Goal: Information Seeking & Learning: Learn about a topic

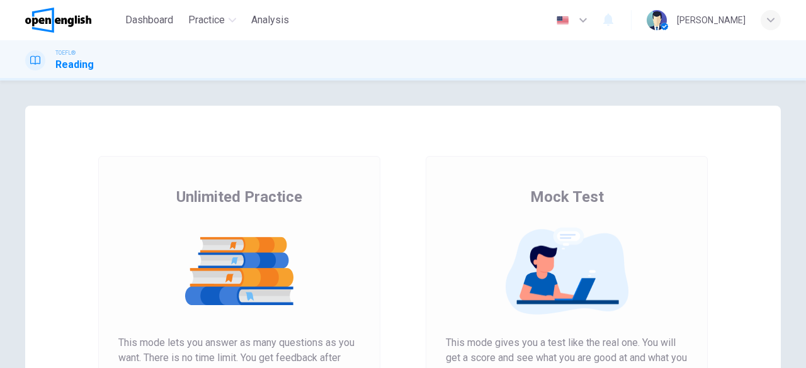
scroll to position [63, 0]
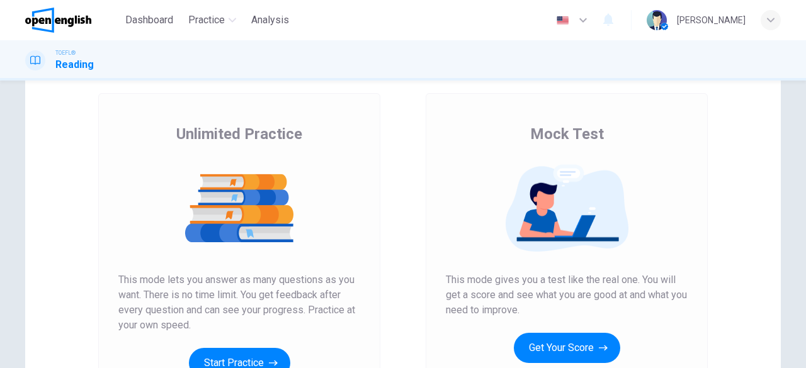
click at [541, 344] on button "Get Your Score" at bounding box center [567, 348] width 106 height 30
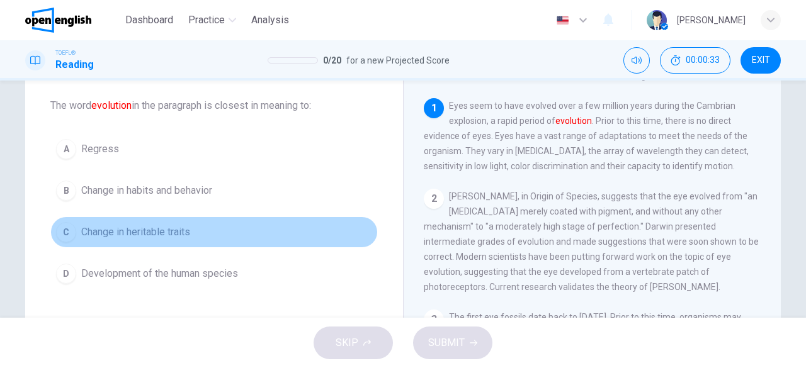
click at [66, 233] on div "C" at bounding box center [66, 232] width 20 height 20
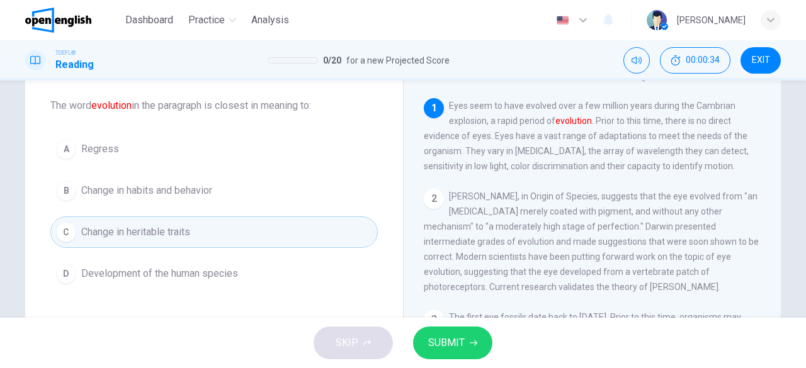
click at [454, 337] on span "SUBMIT" at bounding box center [446, 343] width 37 height 18
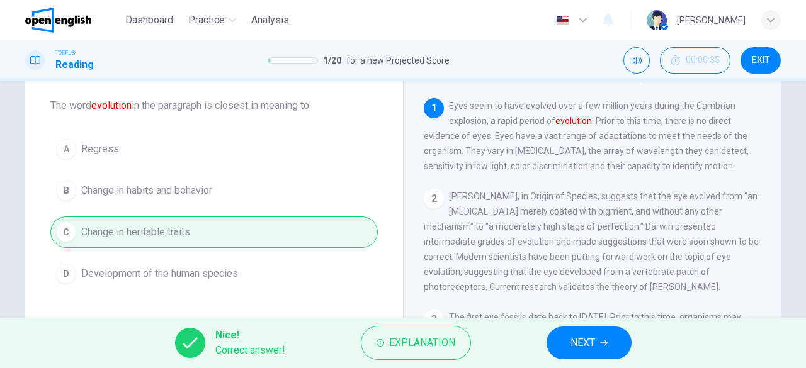
click at [569, 351] on button "NEXT" at bounding box center [588, 343] width 85 height 33
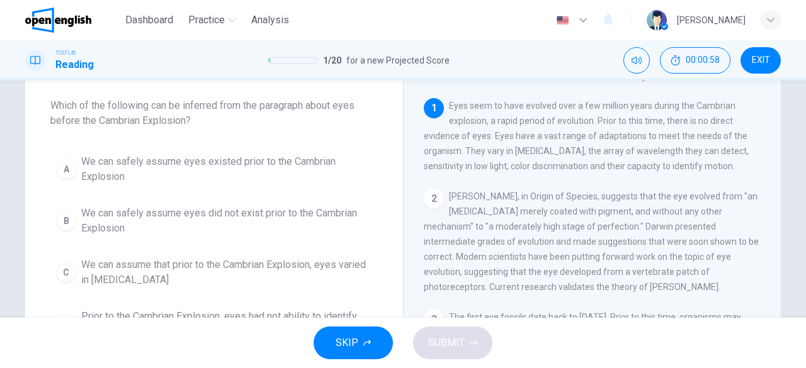
click at [103, 229] on span "We can safely assume eyes did not exist prior to the Cambrian Explosion" at bounding box center [226, 221] width 291 height 30
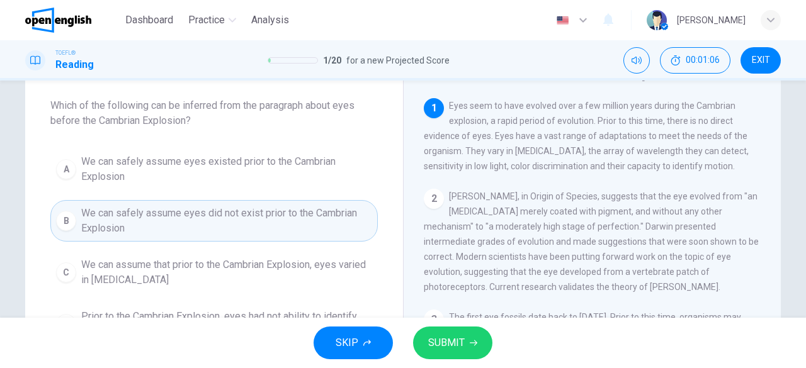
click at [428, 335] on span "SUBMIT" at bounding box center [446, 343] width 37 height 18
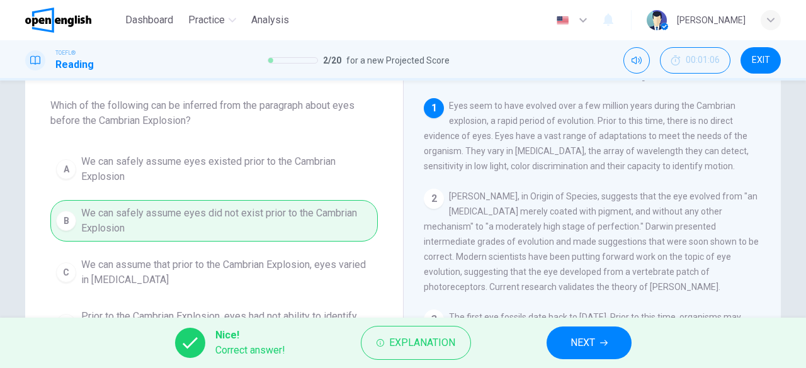
click at [607, 337] on button "NEXT" at bounding box center [588, 343] width 85 height 33
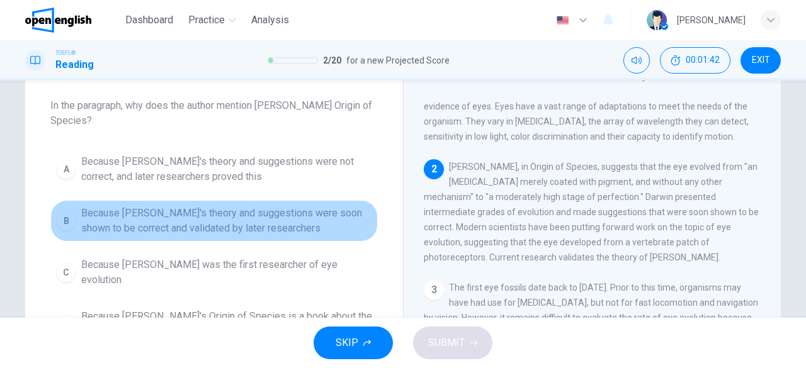
click at [173, 217] on span "Because [PERSON_NAME]'s theory and suggestions were soon shown to be correct an…" at bounding box center [226, 221] width 291 height 30
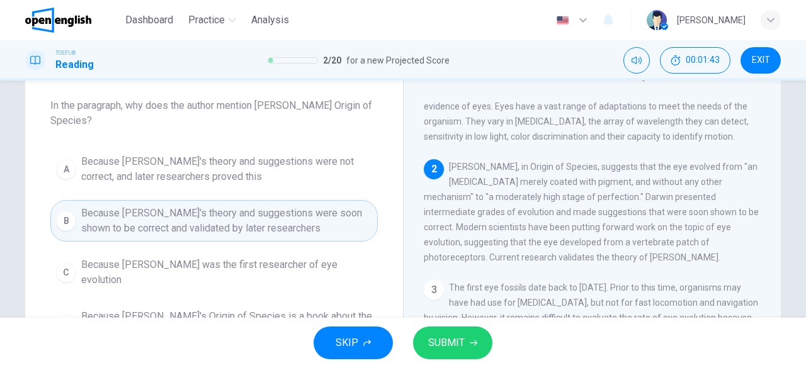
click at [444, 346] on span "SUBMIT" at bounding box center [446, 343] width 37 height 18
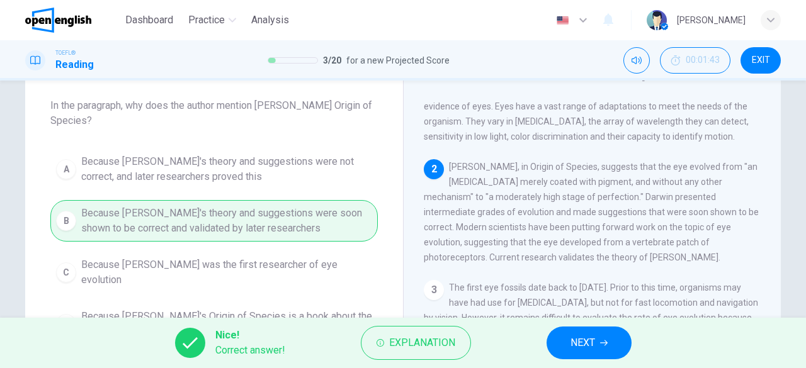
drag, startPoint x: 587, startPoint y: 333, endPoint x: 583, endPoint y: 339, distance: 7.0
click at [587, 334] on button "NEXT" at bounding box center [588, 343] width 85 height 33
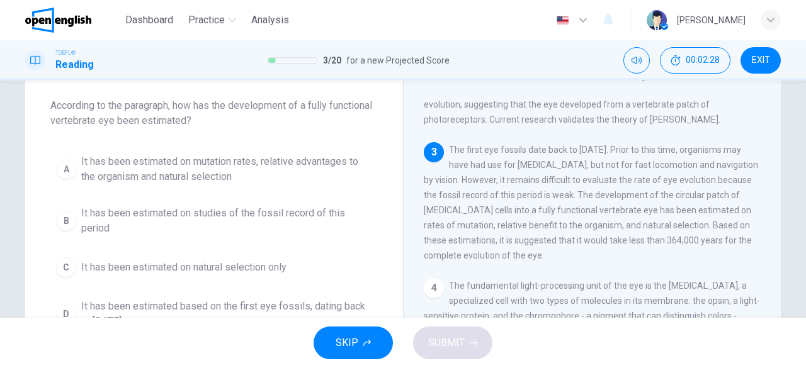
scroll to position [0, 0]
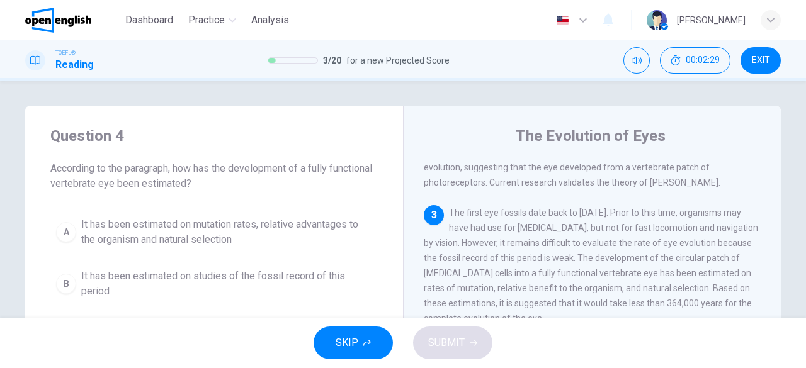
click at [145, 226] on span "It has been estimated on mutation rates, relative advantages to the organism an…" at bounding box center [226, 232] width 291 height 30
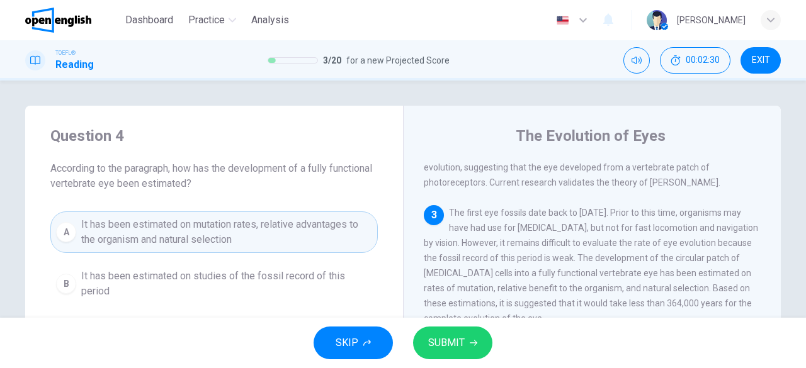
click at [442, 342] on span "SUBMIT" at bounding box center [446, 343] width 37 height 18
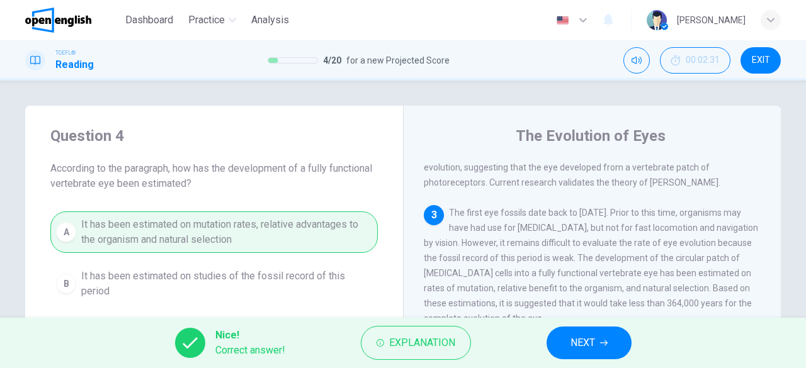
click at [629, 349] on button "NEXT" at bounding box center [588, 343] width 85 height 33
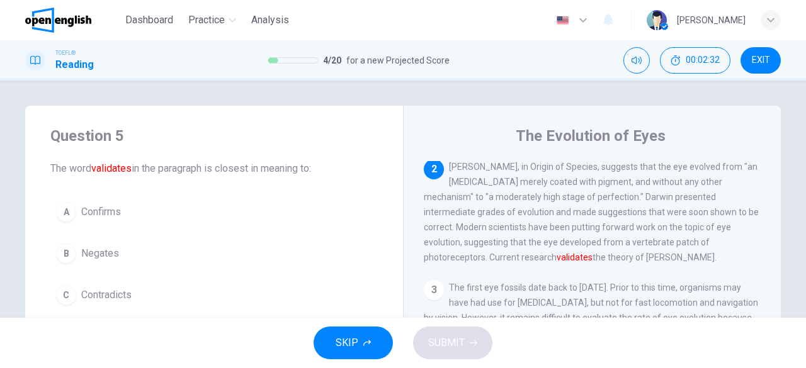
scroll to position [63, 0]
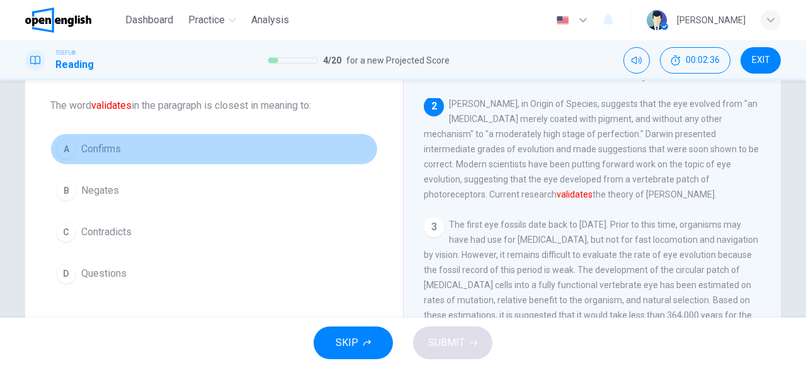
click at [107, 158] on button "A Confirms" at bounding box center [213, 148] width 327 height 31
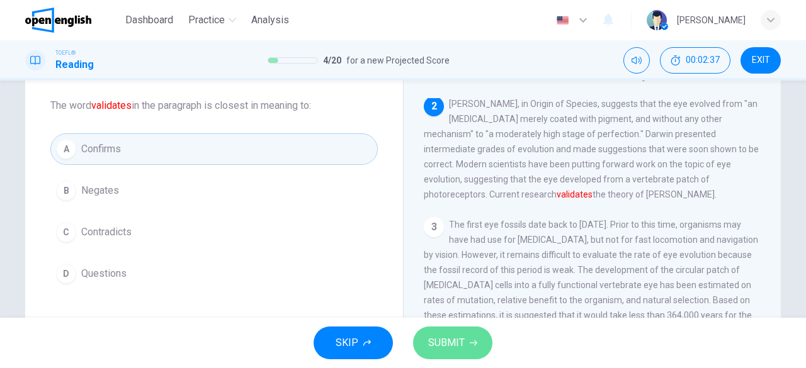
click at [442, 346] on span "SUBMIT" at bounding box center [446, 343] width 37 height 18
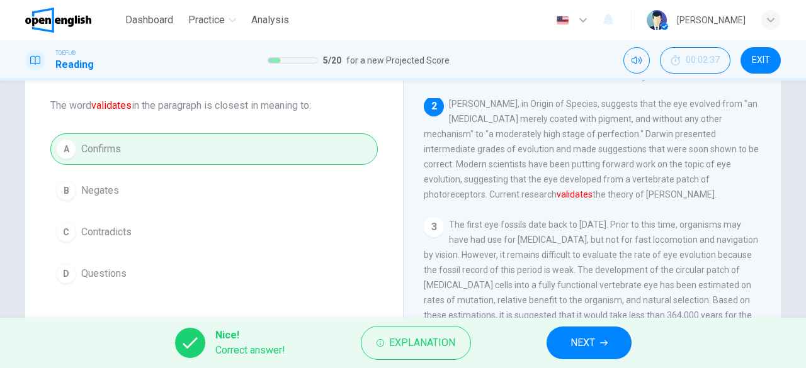
click at [563, 348] on button "NEXT" at bounding box center [588, 343] width 85 height 33
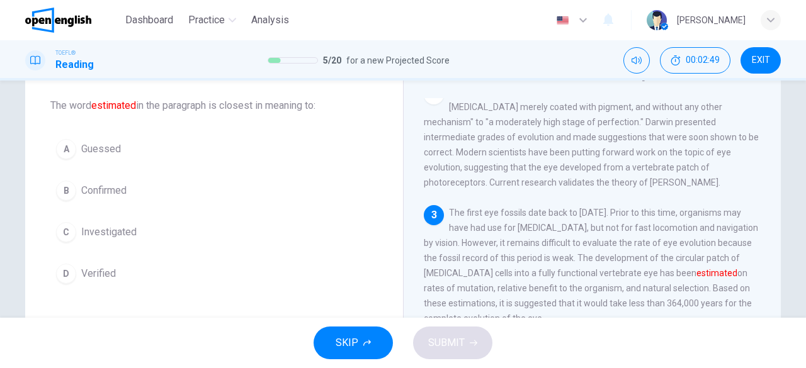
click at [101, 148] on span "Guessed" at bounding box center [101, 149] width 40 height 15
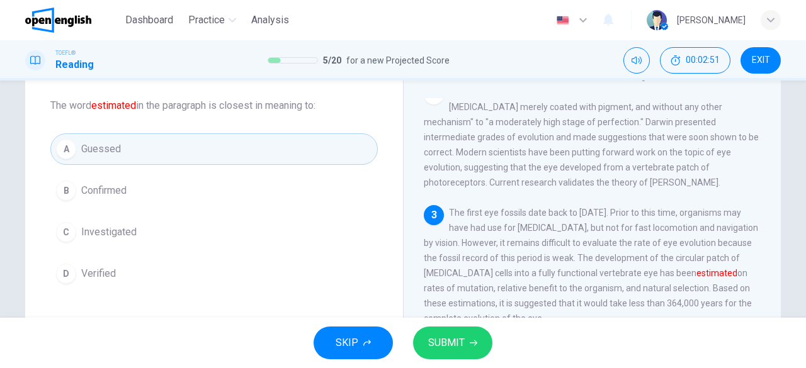
click at [453, 337] on span "SUBMIT" at bounding box center [446, 343] width 37 height 18
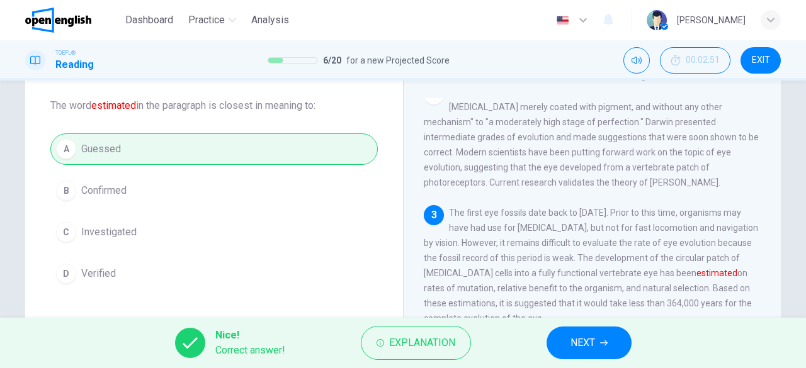
click at [625, 339] on button "NEXT" at bounding box center [588, 343] width 85 height 33
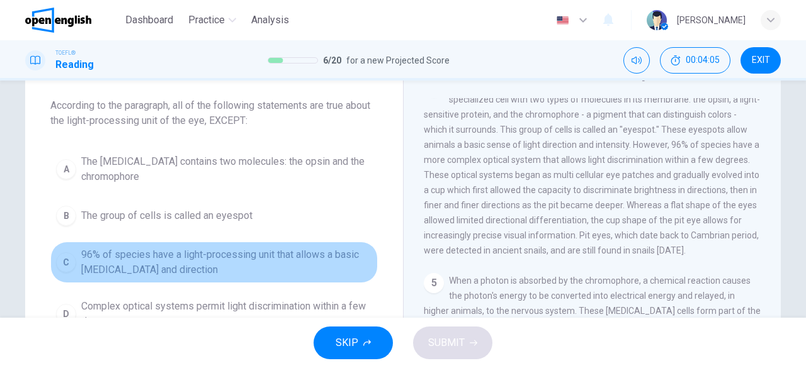
click at [175, 262] on span "96% of species have a light-processing unit that allows a basic [MEDICAL_DATA] …" at bounding box center [226, 262] width 291 height 30
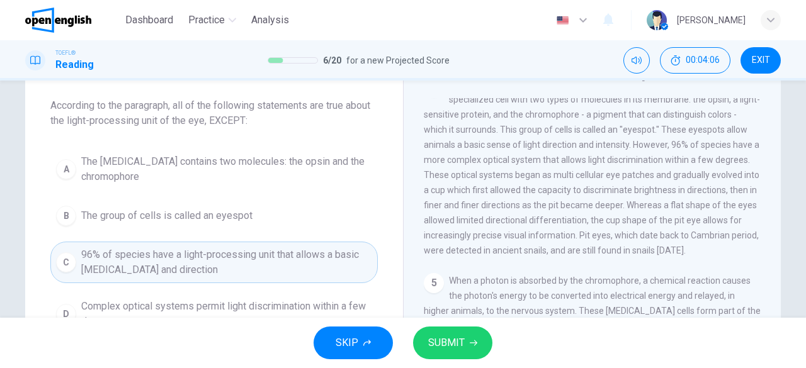
click at [452, 352] on button "SUBMIT" at bounding box center [452, 343] width 79 height 33
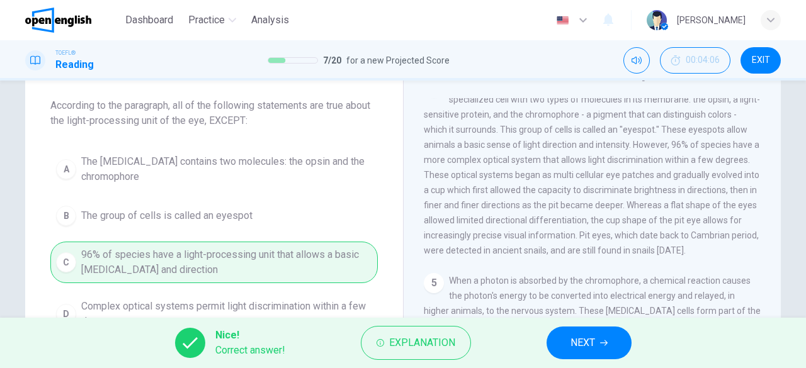
click at [599, 346] on button "NEXT" at bounding box center [588, 343] width 85 height 33
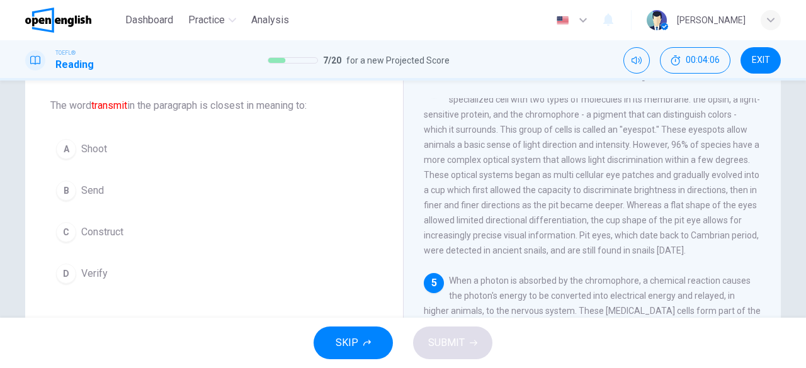
scroll to position [446, 0]
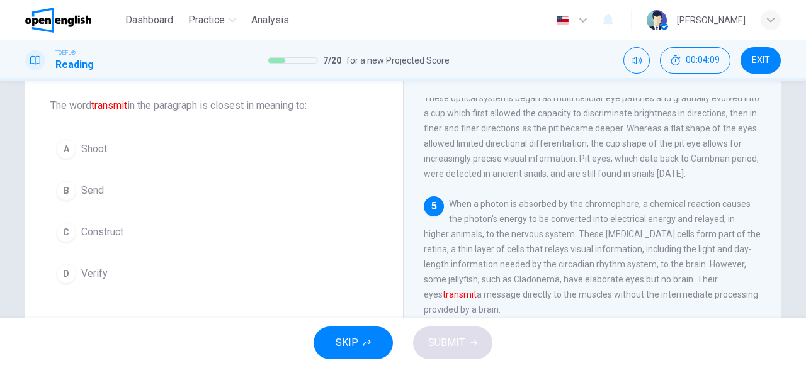
click at [89, 197] on span "Send" at bounding box center [92, 190] width 23 height 15
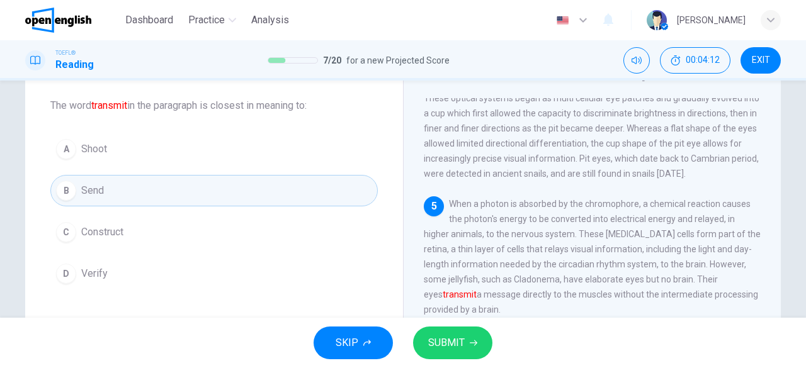
click at [437, 334] on button "SUBMIT" at bounding box center [452, 343] width 79 height 33
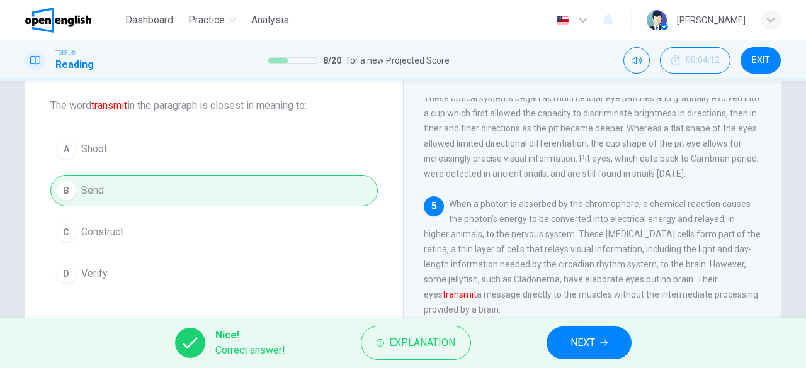
click at [574, 340] on span "NEXT" at bounding box center [582, 343] width 25 height 18
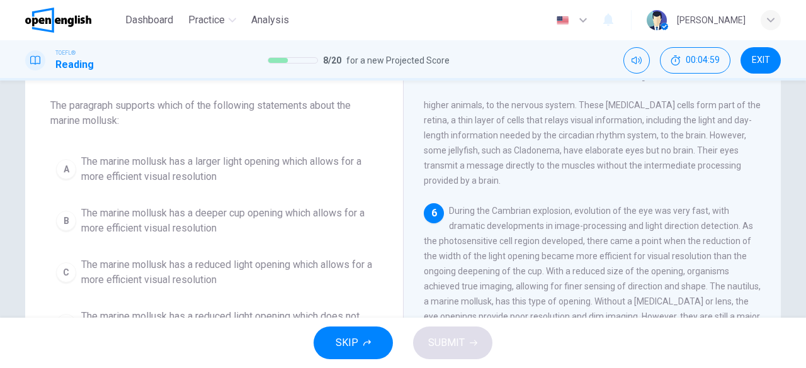
scroll to position [126, 0]
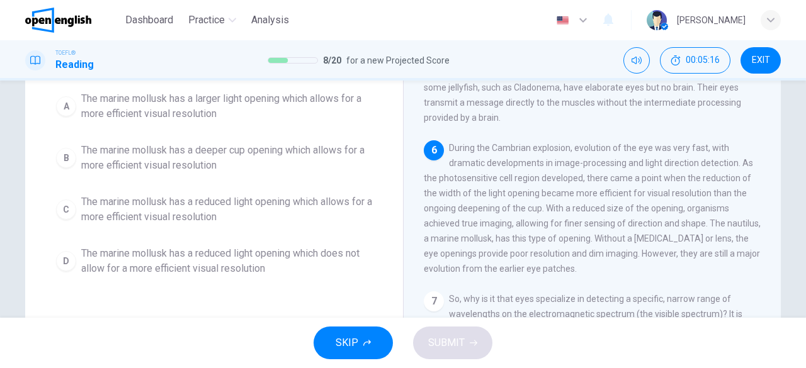
click at [228, 213] on span "The marine mollusk has a reduced light opening which allows for a more efficien…" at bounding box center [226, 209] width 291 height 30
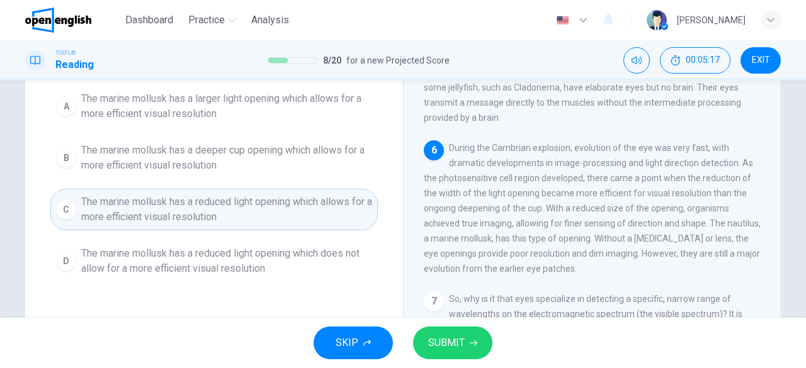
click at [436, 333] on button "SUBMIT" at bounding box center [452, 343] width 79 height 33
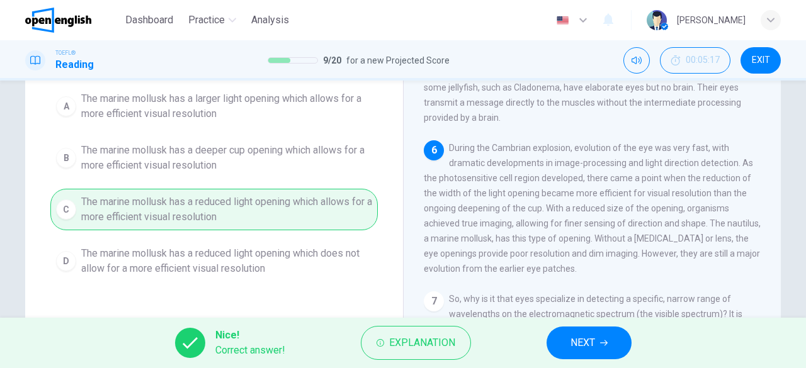
click at [579, 332] on button "NEXT" at bounding box center [588, 343] width 85 height 33
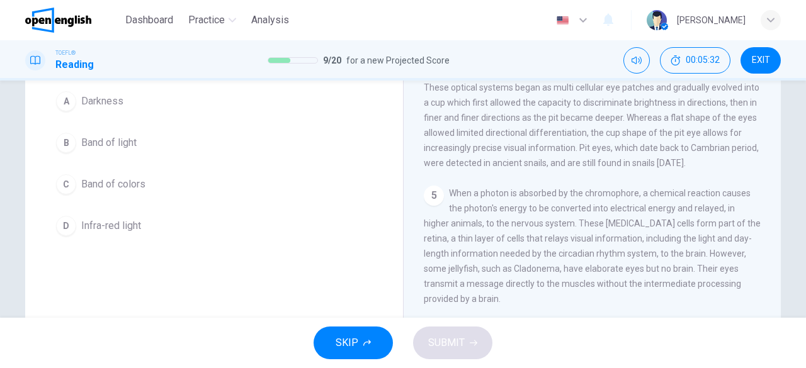
scroll to position [0, 0]
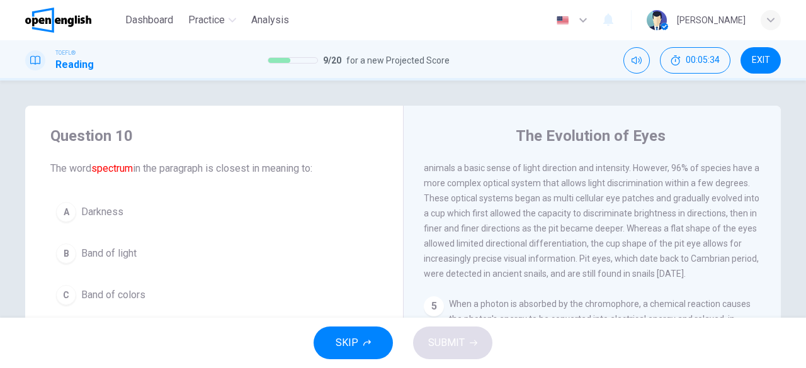
click at [116, 250] on span "Band of light" at bounding box center [108, 253] width 55 height 15
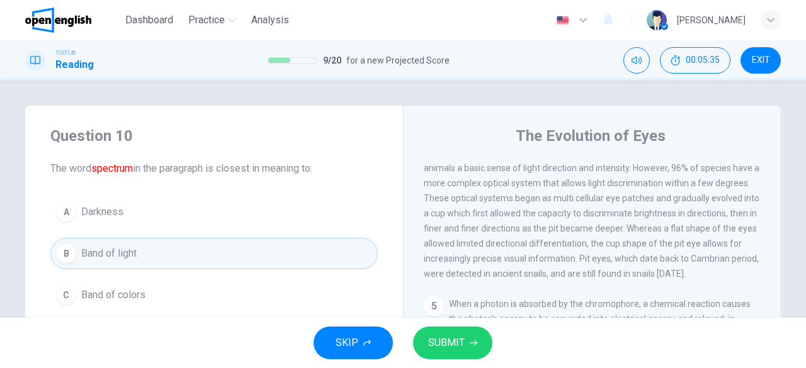
click at [436, 340] on span "SUBMIT" at bounding box center [446, 343] width 37 height 18
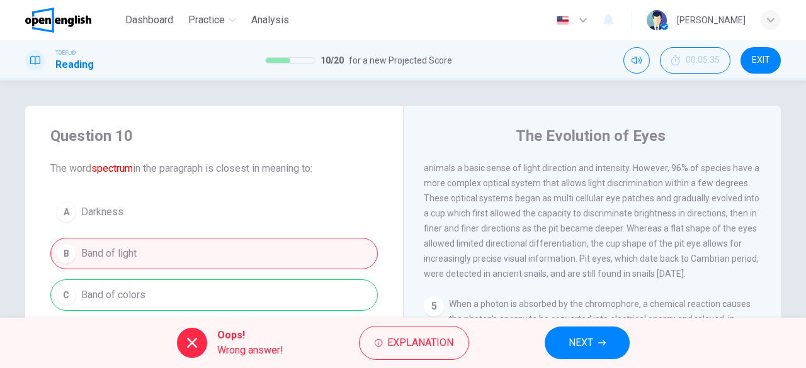
click at [282, 296] on div "A Darkness B Band of light C Band of colors D Infra-red light" at bounding box center [213, 274] width 327 height 156
click at [561, 335] on button "NEXT" at bounding box center [586, 343] width 85 height 33
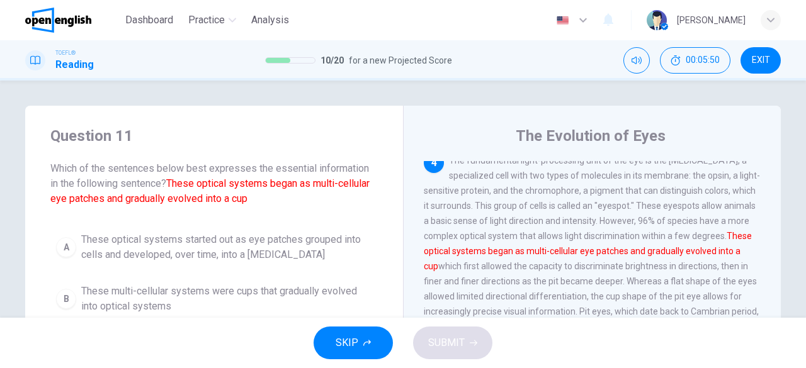
scroll to position [63, 0]
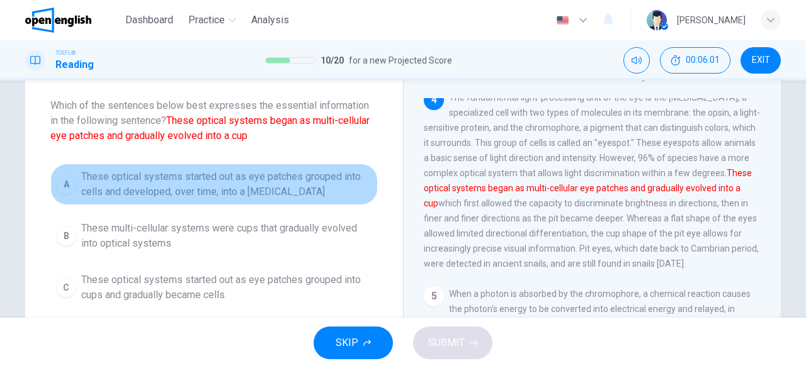
click at [224, 187] on span "These optical systems started out as eye patches grouped into cells and develop…" at bounding box center [226, 184] width 291 height 30
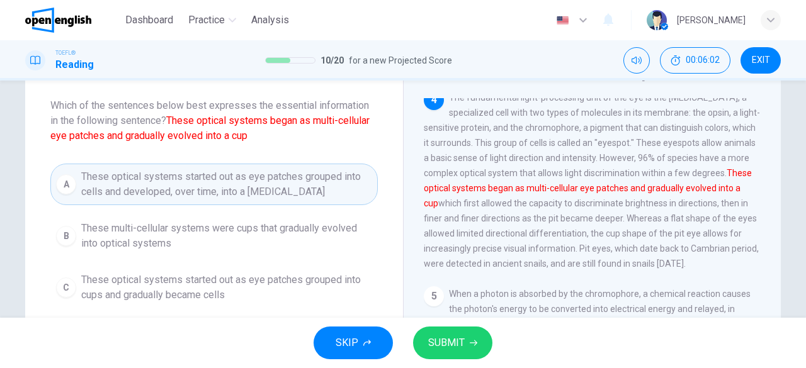
scroll to position [126, 0]
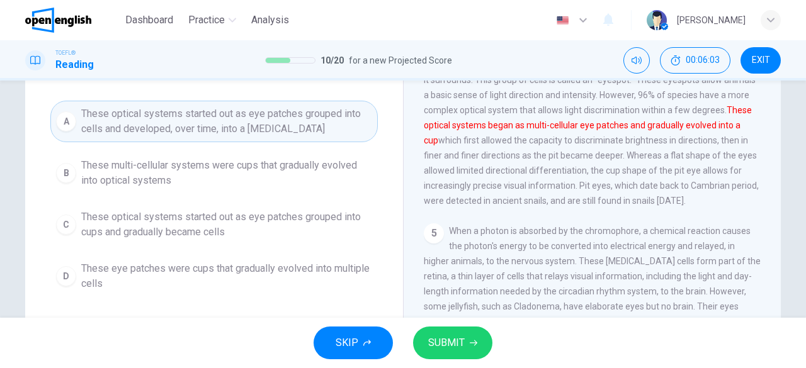
click at [443, 343] on span "SUBMIT" at bounding box center [446, 343] width 37 height 18
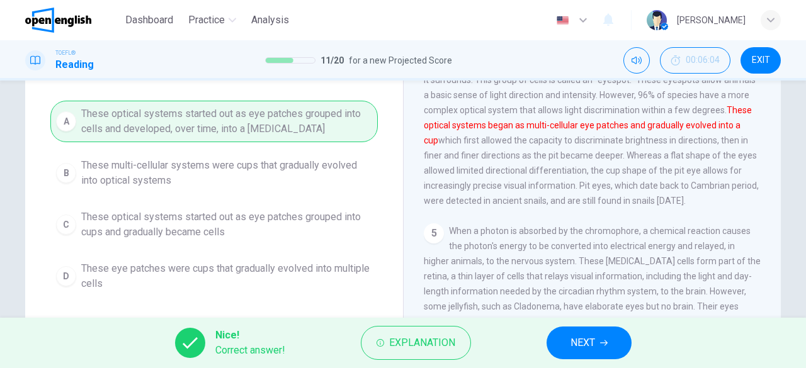
click at [623, 345] on button "NEXT" at bounding box center [588, 343] width 85 height 33
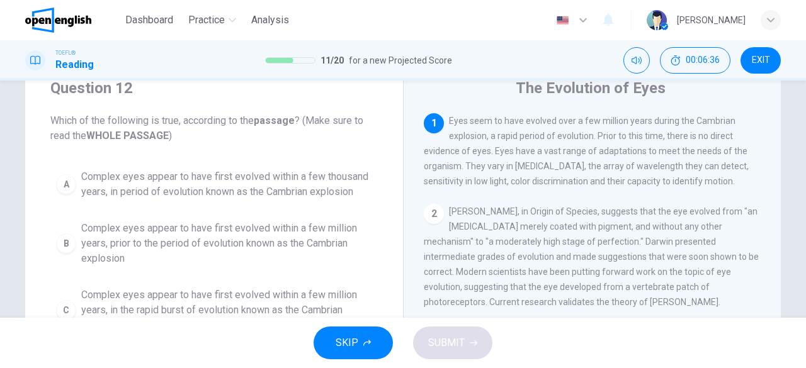
scroll to position [111, 0]
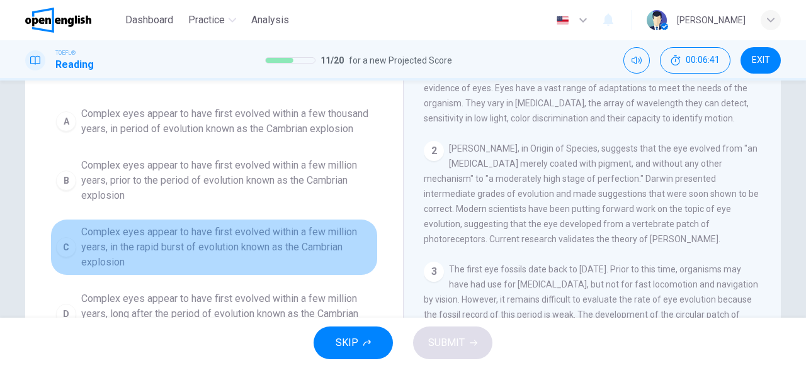
click at [325, 242] on span "Complex eyes appear to have first evolved within a few million years, in the ra…" at bounding box center [226, 247] width 291 height 45
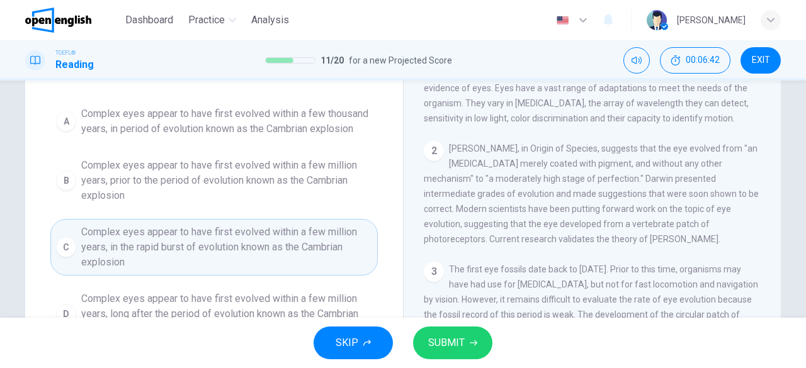
scroll to position [174, 0]
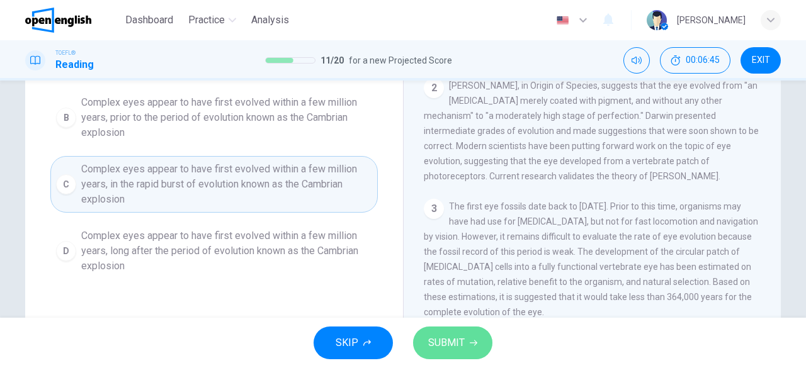
click at [444, 339] on span "SUBMIT" at bounding box center [446, 343] width 37 height 18
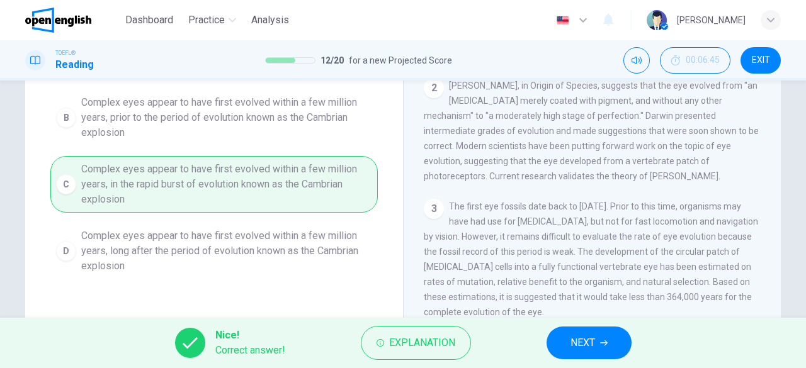
click at [619, 345] on button "NEXT" at bounding box center [588, 343] width 85 height 33
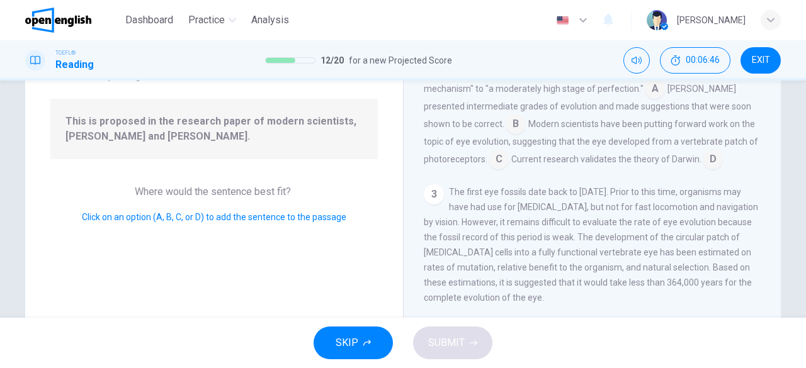
scroll to position [48, 0]
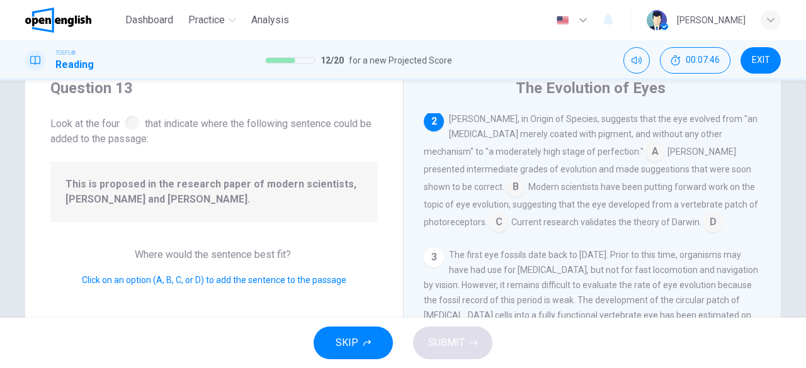
click at [702, 233] on input at bounding box center [712, 223] width 20 height 20
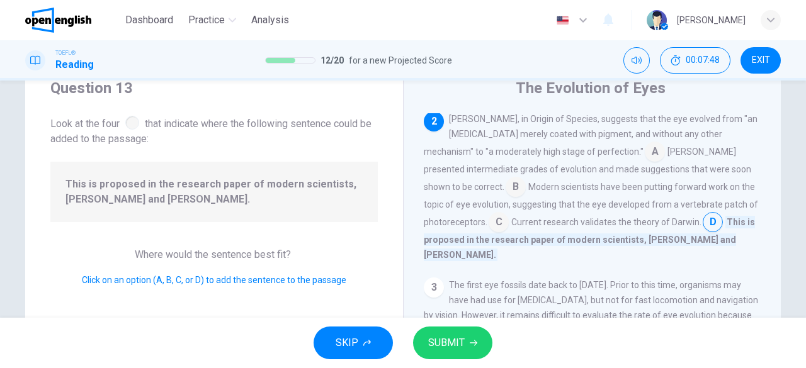
click at [526, 178] on input at bounding box center [515, 188] width 20 height 20
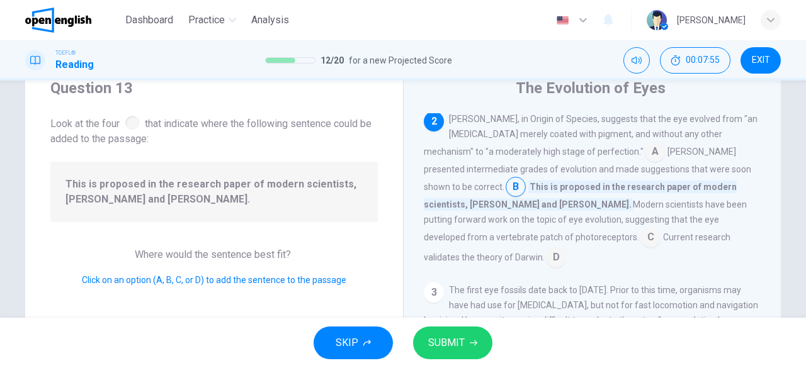
click at [660, 228] on input at bounding box center [650, 238] width 20 height 20
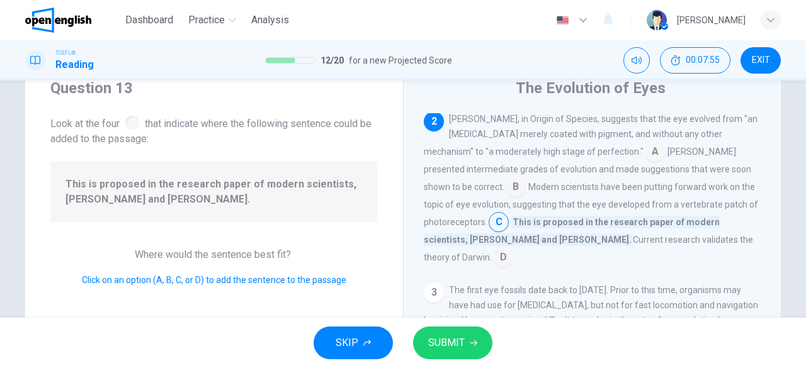
click at [513, 249] on input at bounding box center [503, 259] width 20 height 20
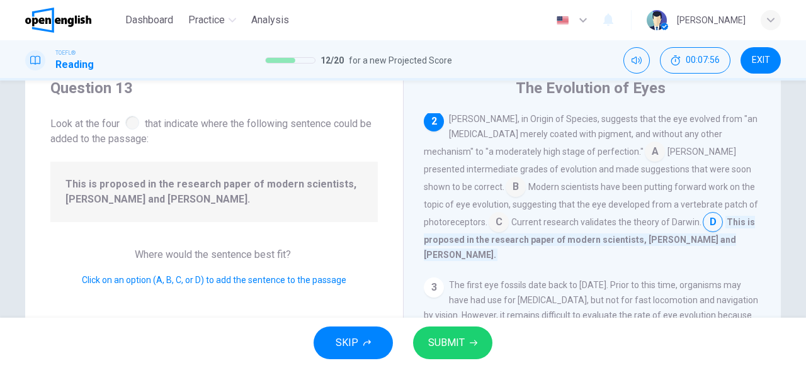
click at [478, 333] on button "SUBMIT" at bounding box center [452, 343] width 79 height 33
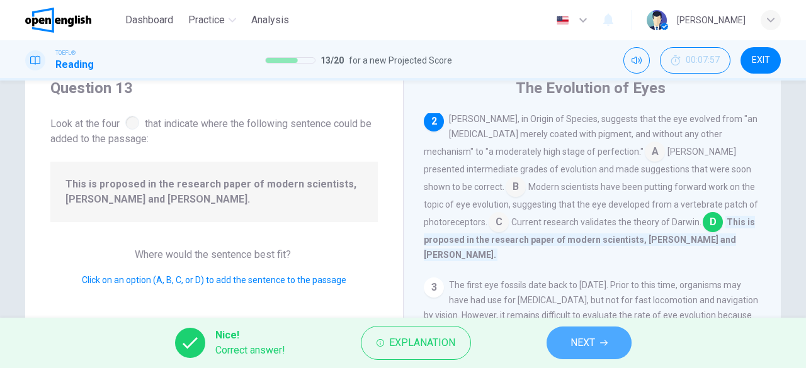
click at [579, 333] on button "NEXT" at bounding box center [588, 343] width 85 height 33
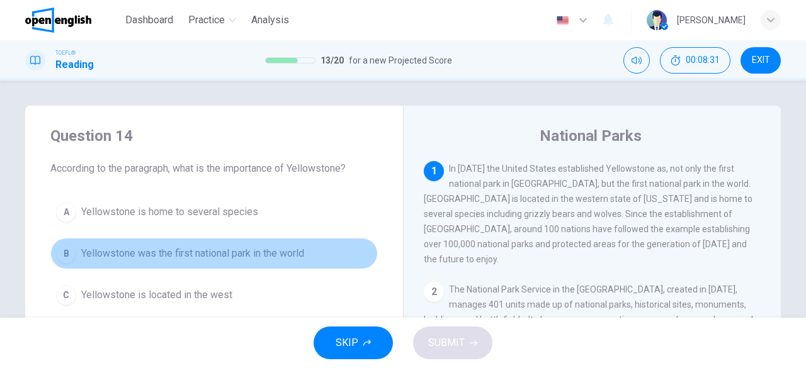
click at [188, 259] on span "Yellowstone was the first national park in the world" at bounding box center [192, 253] width 223 height 15
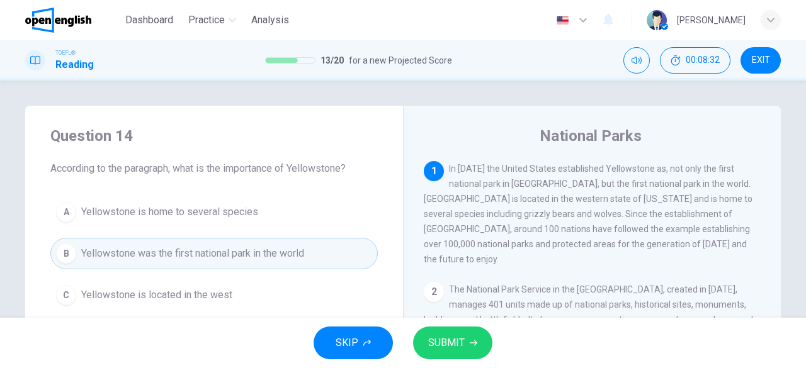
scroll to position [63, 0]
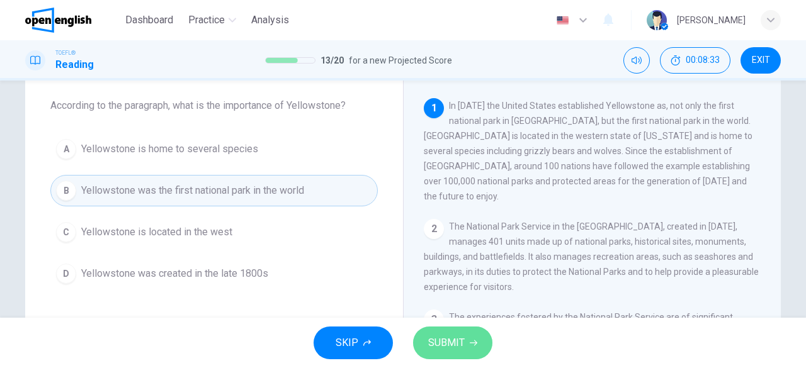
click at [438, 335] on span "SUBMIT" at bounding box center [446, 343] width 37 height 18
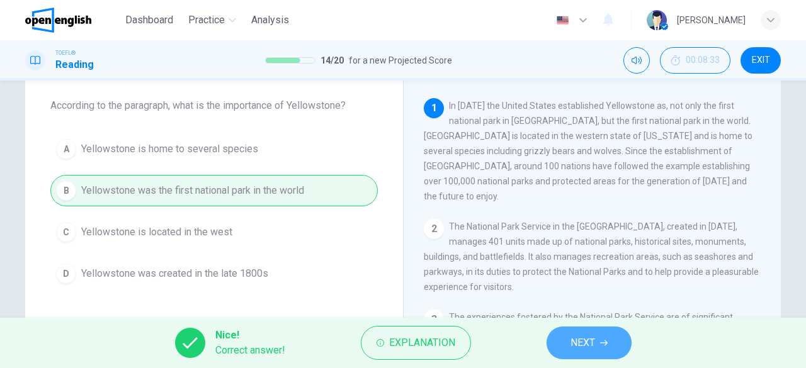
click at [554, 336] on button "NEXT" at bounding box center [588, 343] width 85 height 33
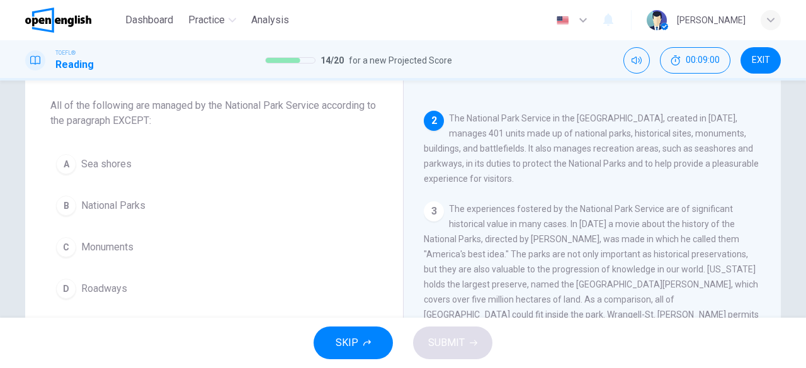
click at [84, 287] on span "Roadways" at bounding box center [104, 288] width 46 height 15
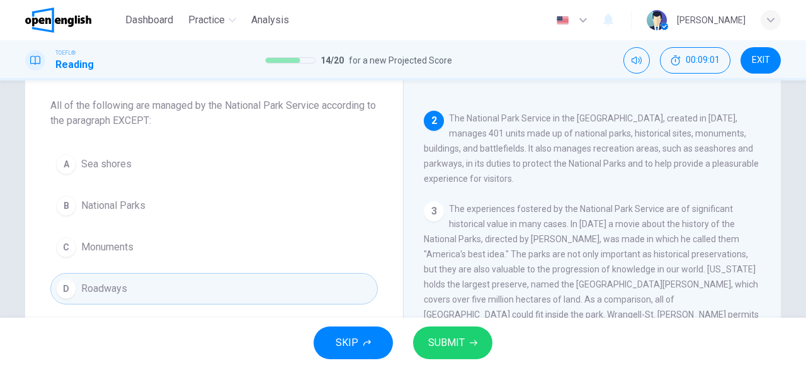
click at [449, 334] on span "SUBMIT" at bounding box center [446, 343] width 37 height 18
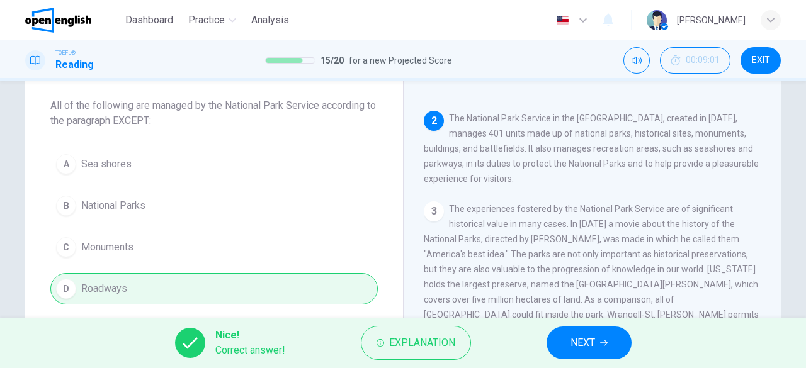
click at [569, 335] on button "NEXT" at bounding box center [588, 343] width 85 height 33
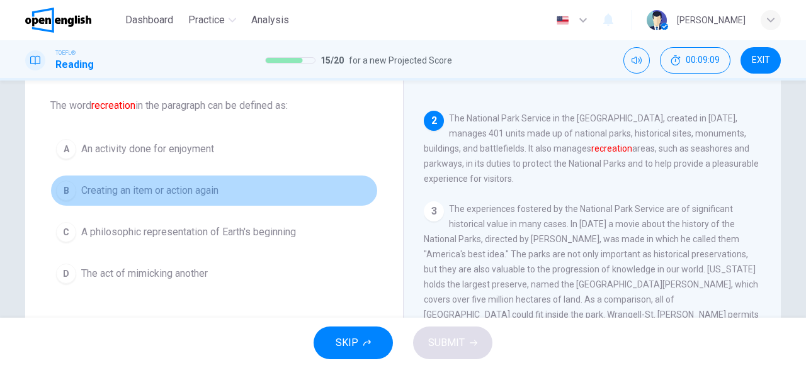
click at [190, 197] on span "Creating an item or action again" at bounding box center [149, 190] width 137 height 15
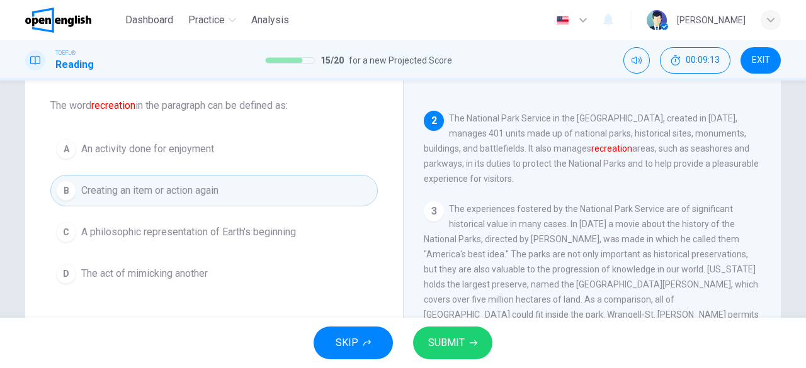
click at [446, 331] on button "SUBMIT" at bounding box center [452, 343] width 79 height 33
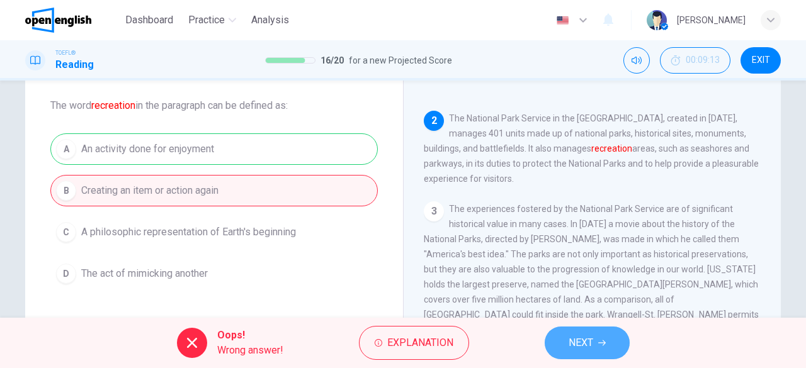
click at [602, 337] on button "NEXT" at bounding box center [586, 343] width 85 height 33
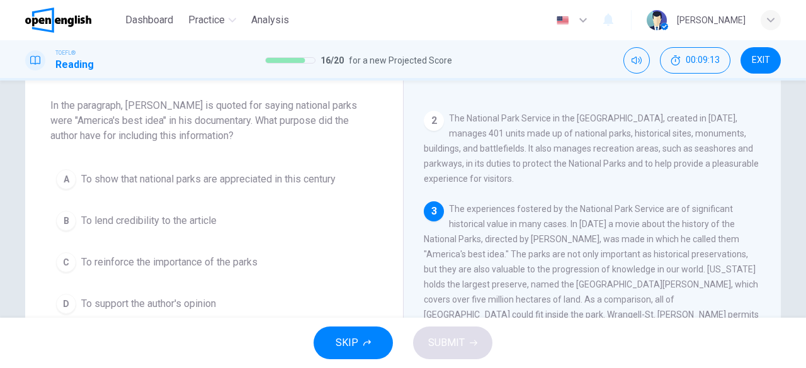
scroll to position [201, 0]
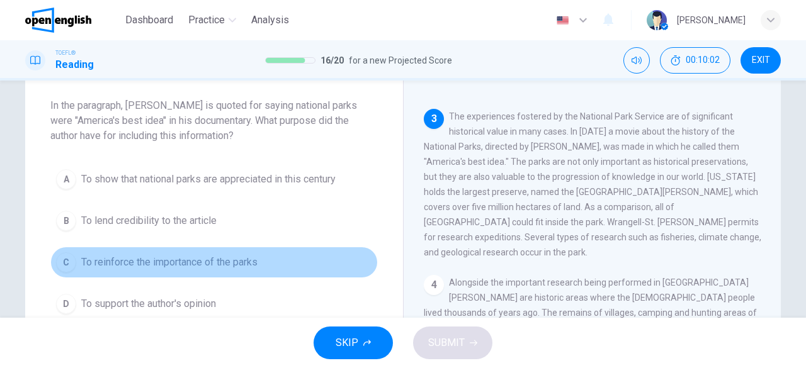
click at [208, 257] on span "To reinforce the importance of the parks" at bounding box center [169, 262] width 176 height 15
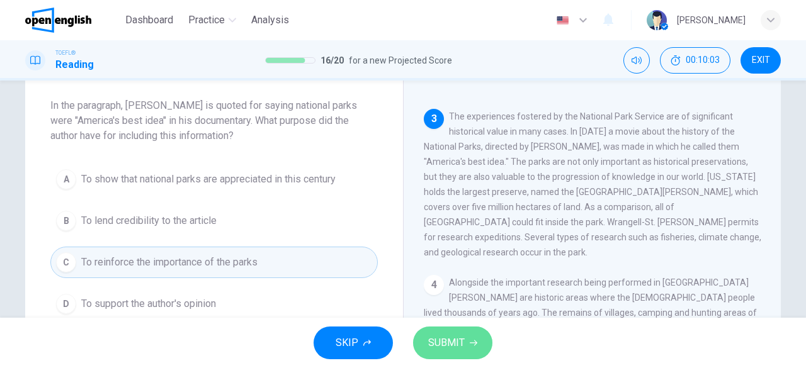
click at [441, 331] on button "SUBMIT" at bounding box center [452, 343] width 79 height 33
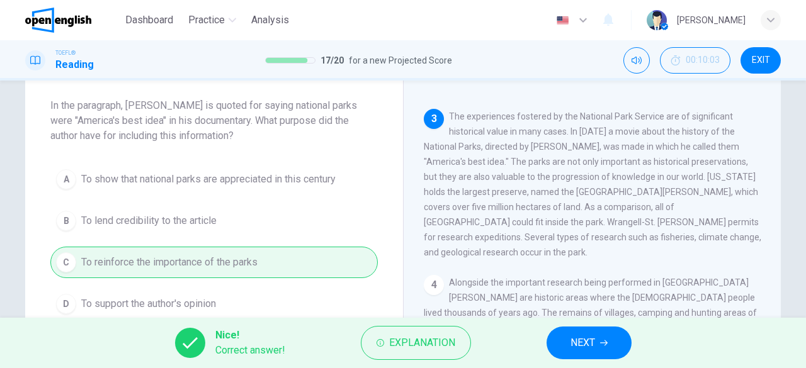
click at [597, 330] on button "NEXT" at bounding box center [588, 343] width 85 height 33
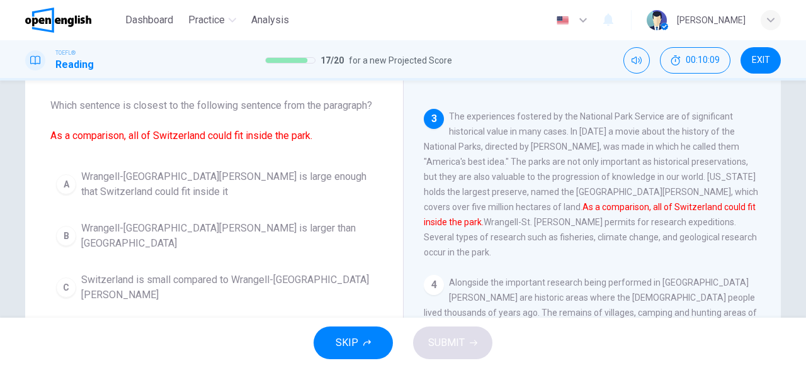
click at [173, 191] on span "Wrangell-[GEOGRAPHIC_DATA][PERSON_NAME] is large enough that Switzerland could …" at bounding box center [226, 184] width 291 height 30
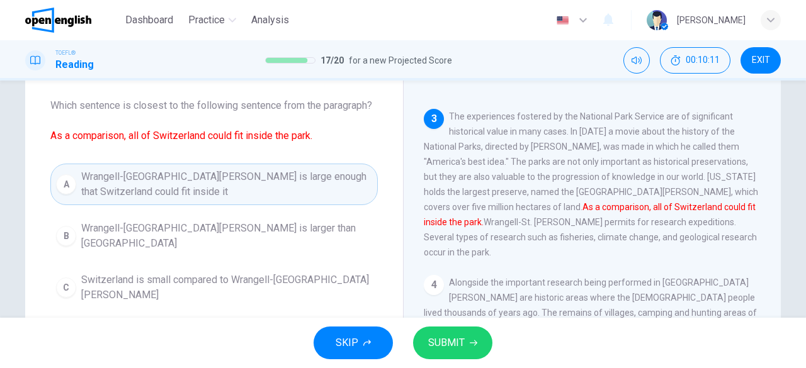
click at [469, 339] on icon "button" at bounding box center [473, 343] width 8 height 8
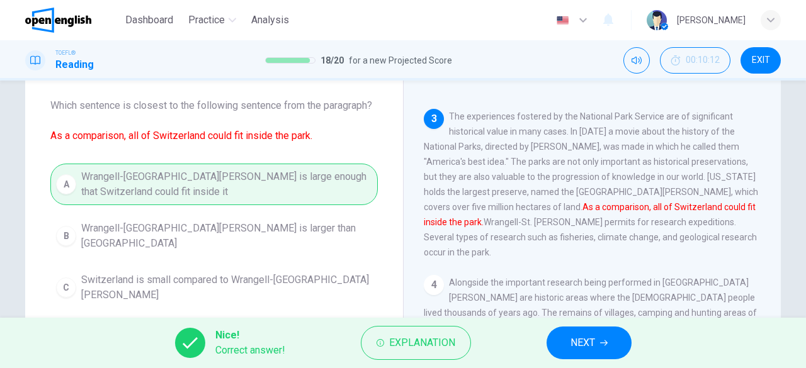
click at [583, 343] on span "NEXT" at bounding box center [582, 343] width 25 height 18
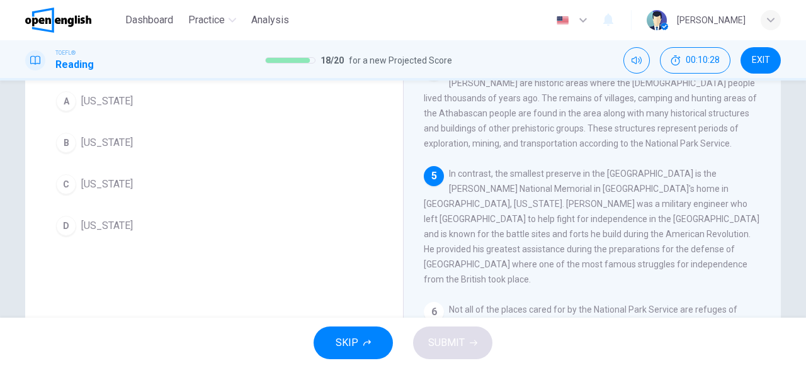
scroll to position [63, 0]
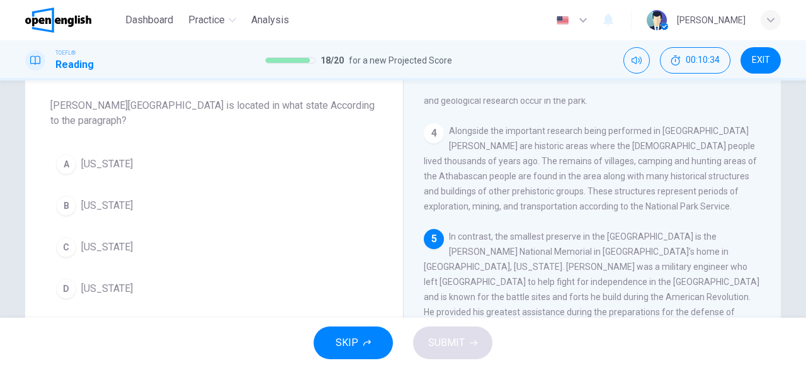
click at [99, 172] on button "A [US_STATE]" at bounding box center [213, 164] width 327 height 31
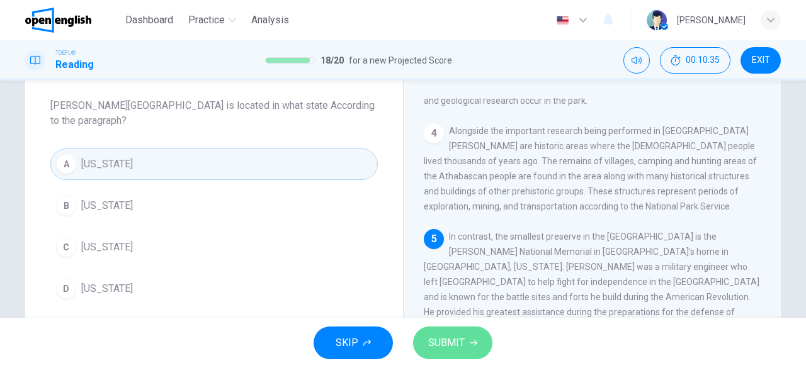
click at [462, 328] on button "SUBMIT" at bounding box center [452, 343] width 79 height 33
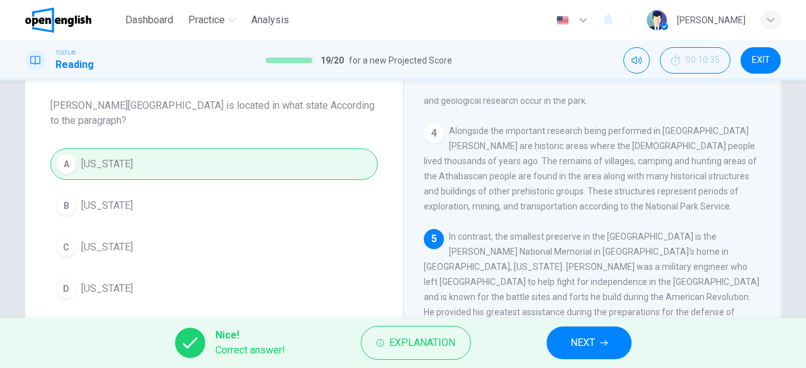
click at [574, 344] on span "NEXT" at bounding box center [582, 343] width 25 height 18
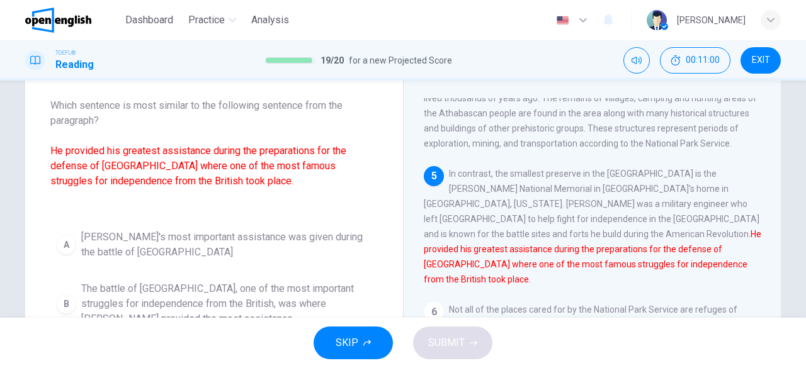
scroll to position [126, 0]
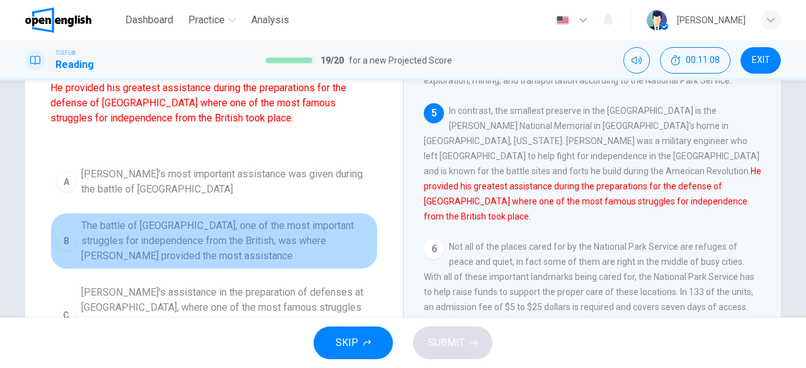
click at [276, 222] on span "The battle of [GEOGRAPHIC_DATA], one of the most important struggles for indepe…" at bounding box center [226, 240] width 291 height 45
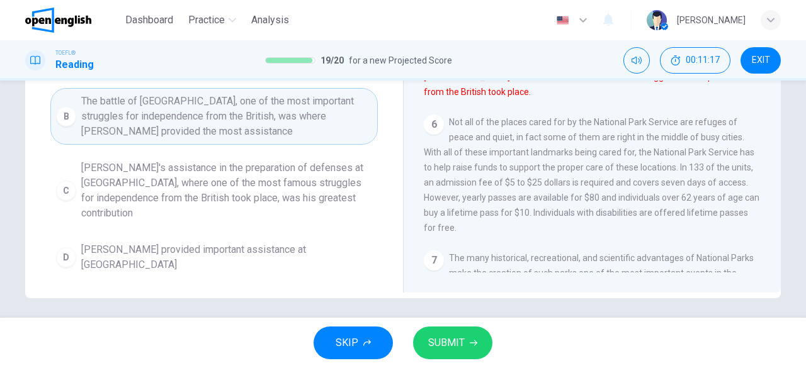
scroll to position [188, 0]
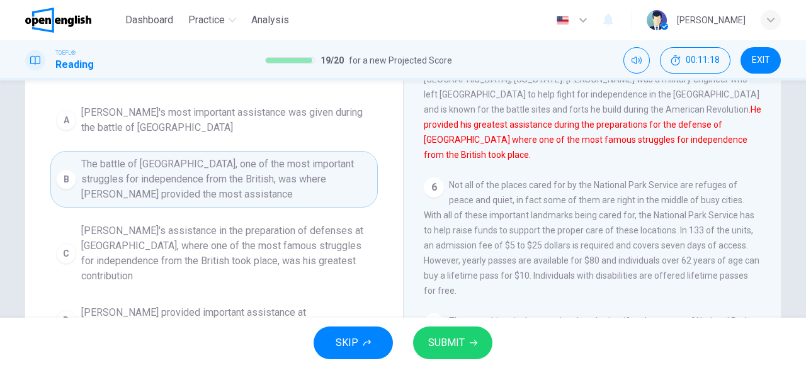
click at [448, 337] on span "SUBMIT" at bounding box center [446, 343] width 37 height 18
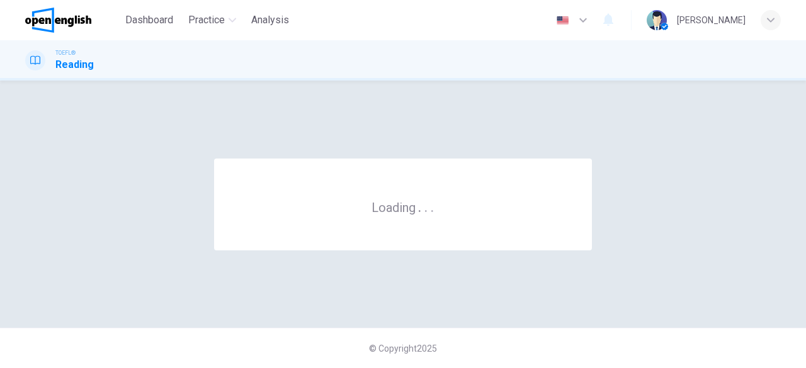
scroll to position [0, 0]
